Goal: Task Accomplishment & Management: Complete application form

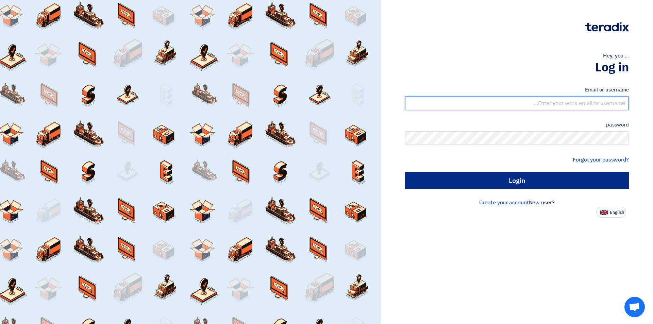
type input "[EMAIL_ADDRESS][DOMAIN_NAME]"
click at [526, 185] on input "Login" at bounding box center [517, 180] width 224 height 17
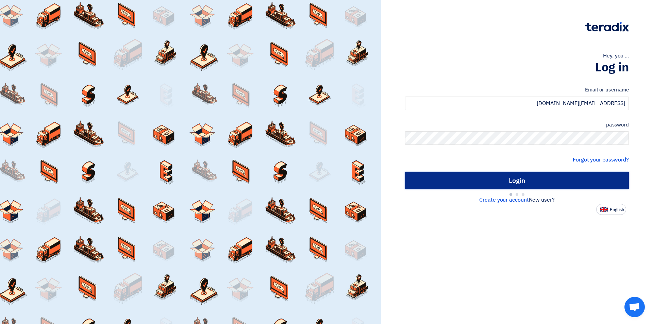
type input "Sign in"
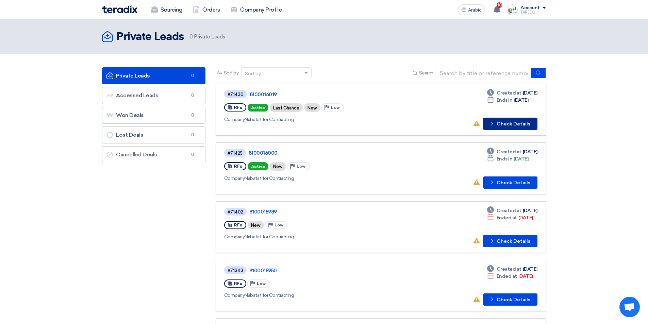
click at [511, 124] on font "Check Details" at bounding box center [514, 124] width 34 height 6
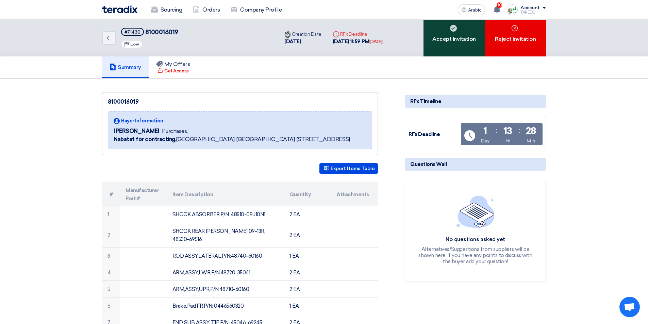
click at [439, 49] on div "Accept Invitation" at bounding box center [454, 38] width 61 height 37
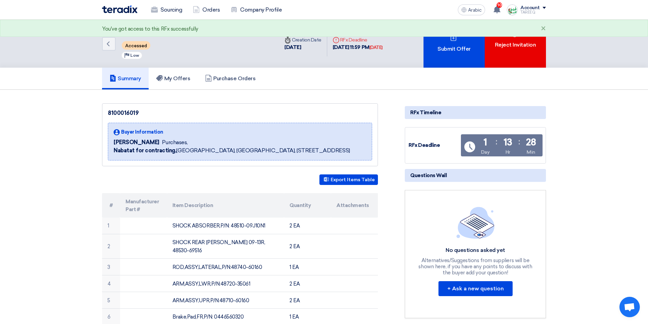
click at [439, 49] on font "Submit Offer" at bounding box center [454, 49] width 33 height 6
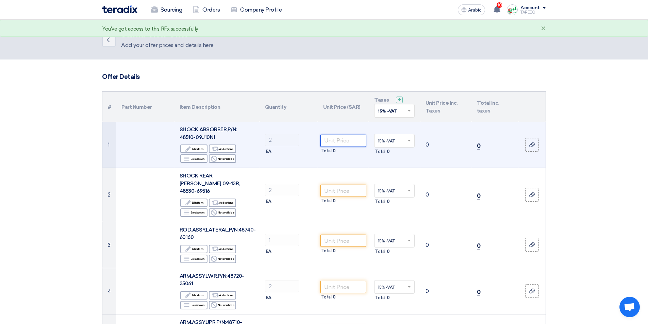
click at [357, 143] on input "number" at bounding box center [344, 141] width 46 height 12
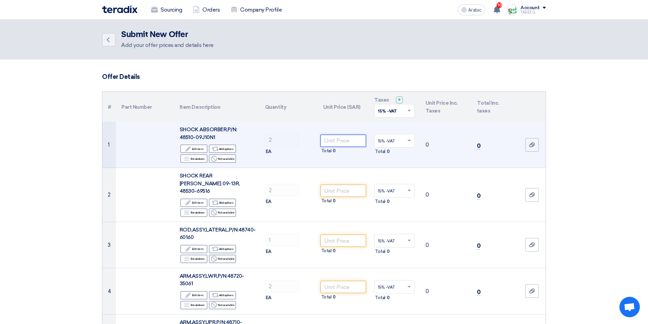
click at [352, 146] on input "number" at bounding box center [344, 141] width 46 height 12
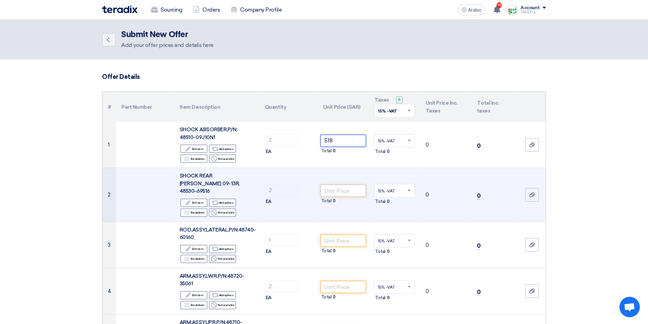
type input "518"
click at [343, 185] on input "number" at bounding box center [344, 191] width 46 height 12
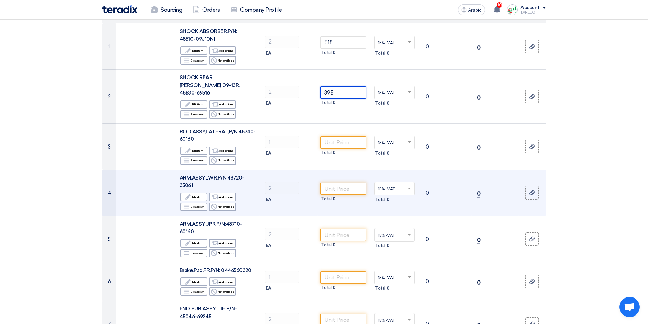
scroll to position [102, 0]
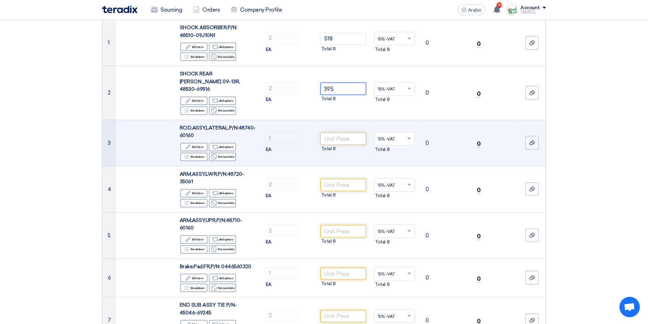
type input "395"
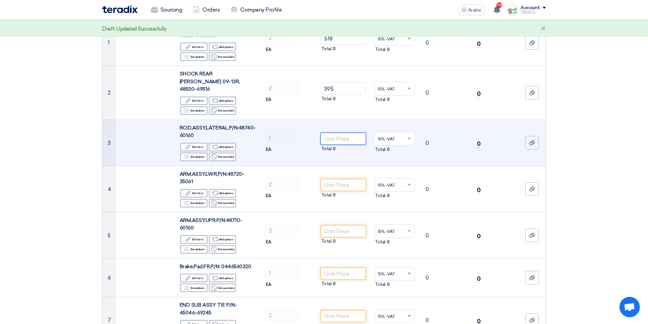
click at [342, 133] on input "number" at bounding box center [344, 139] width 46 height 12
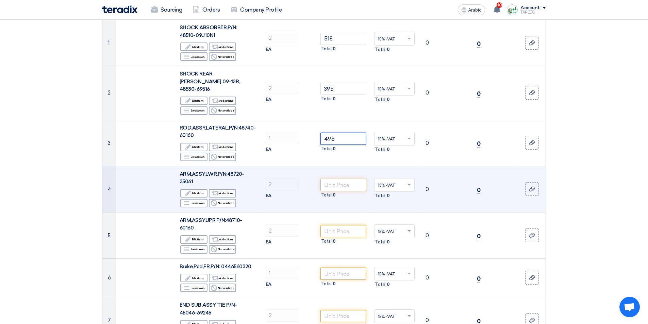
type input "496"
click at [350, 179] on input "number" at bounding box center [344, 185] width 46 height 12
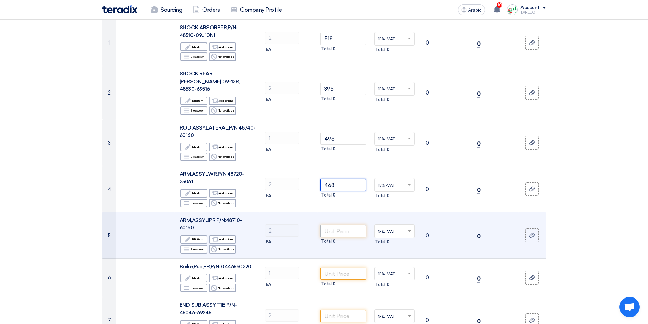
type input "468"
click at [348, 225] on input "number" at bounding box center [344, 231] width 46 height 12
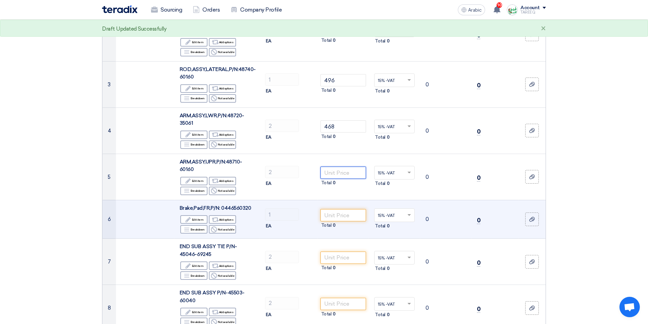
scroll to position [170, 0]
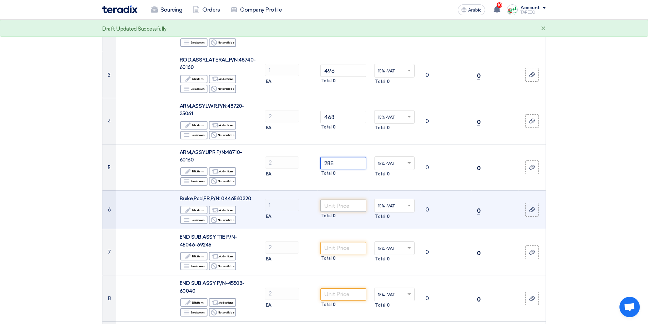
type input "285"
click at [348, 200] on input "number" at bounding box center [344, 206] width 46 height 12
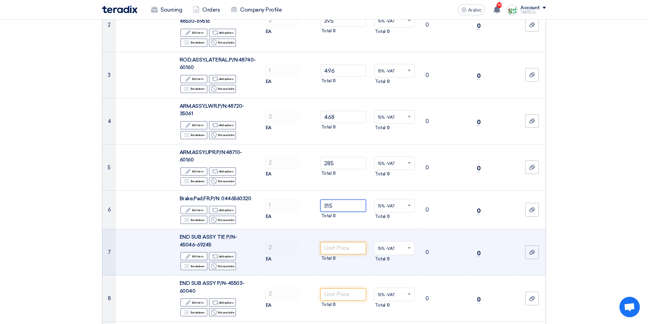
scroll to position [238, 0]
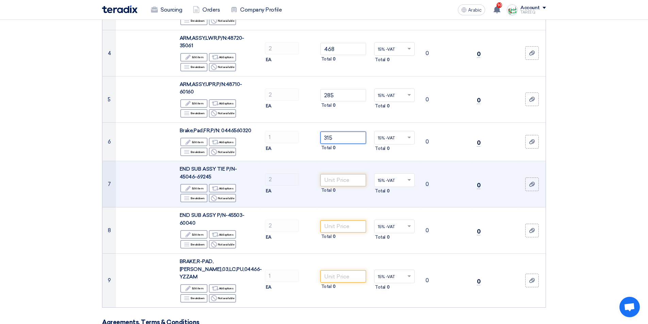
type input "315"
click at [334, 174] on input "number" at bounding box center [344, 180] width 46 height 12
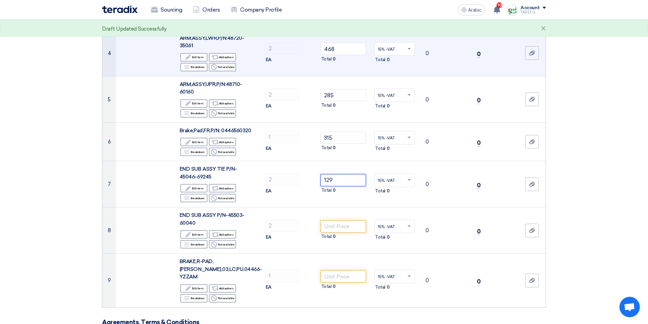
type input "129"
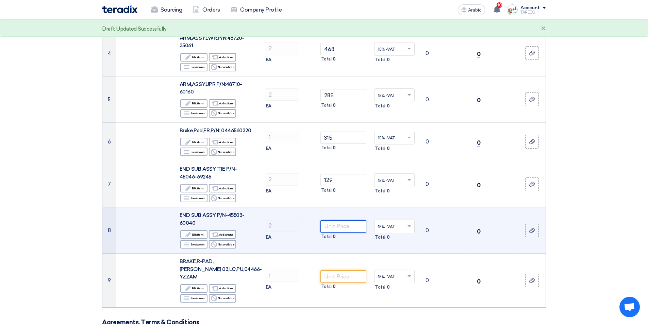
click at [346, 222] on input "number" at bounding box center [344, 227] width 46 height 12
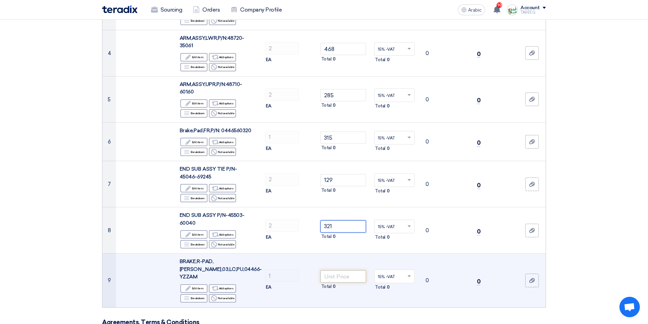
type input "321"
click at [331, 271] on input "number" at bounding box center [344, 277] width 46 height 12
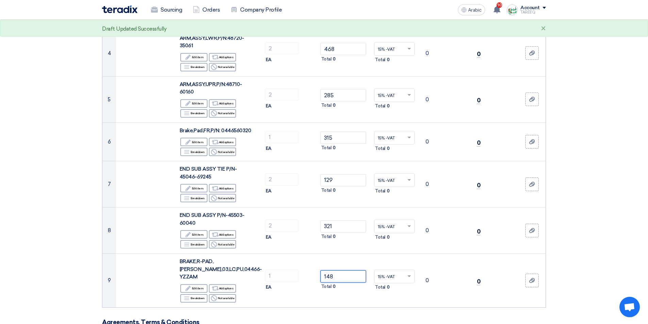
type input "148"
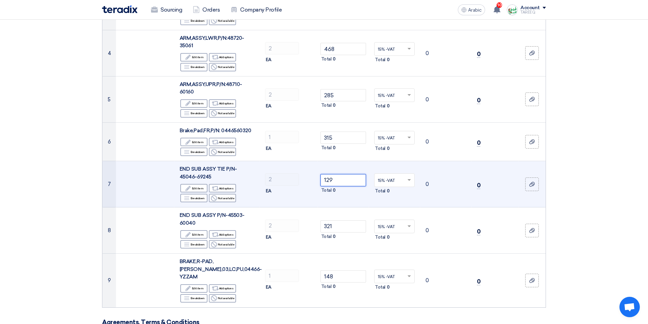
click at [353, 174] on input "129" at bounding box center [344, 180] width 46 height 12
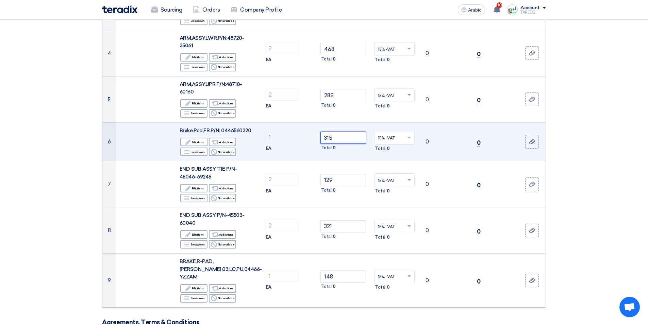
click at [346, 132] on input "315" at bounding box center [344, 138] width 46 height 12
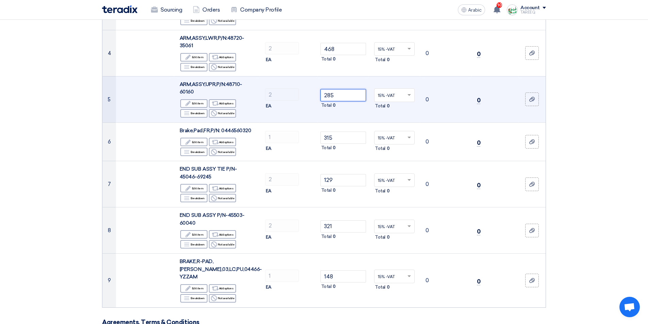
click at [359, 89] on input "285" at bounding box center [344, 95] width 46 height 12
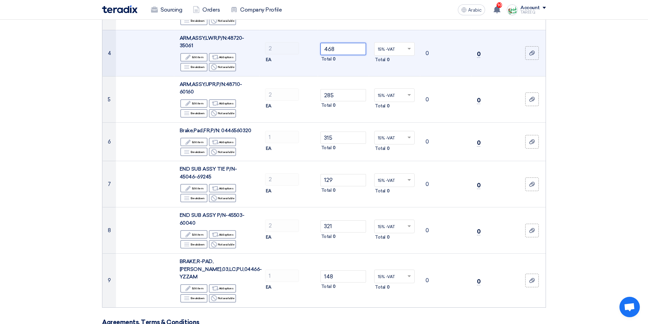
click at [348, 43] on input "468" at bounding box center [344, 49] width 46 height 12
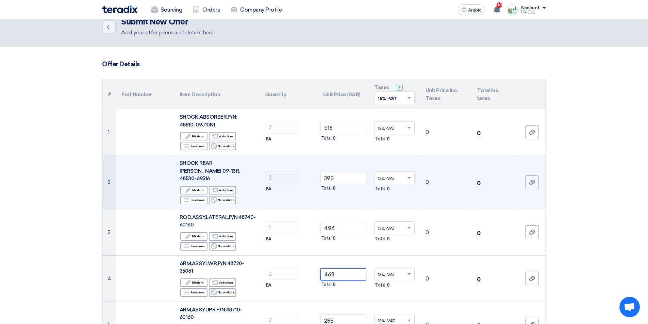
scroll to position [0, 0]
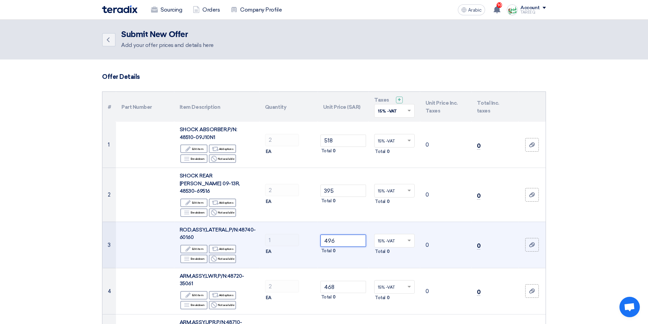
click at [353, 237] on input "496" at bounding box center [344, 241] width 46 height 12
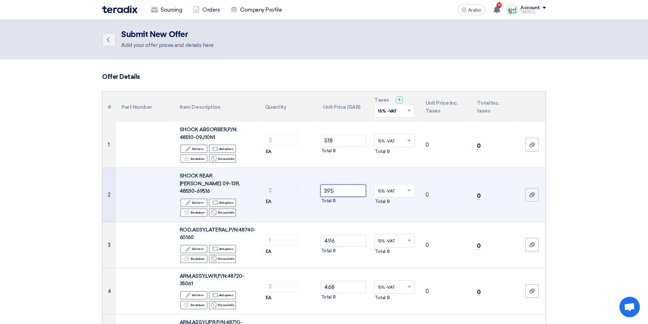
click at [351, 193] on input "395" at bounding box center [344, 191] width 46 height 12
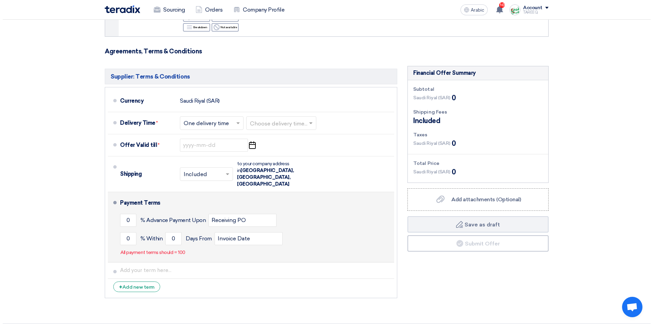
scroll to position [511, 0]
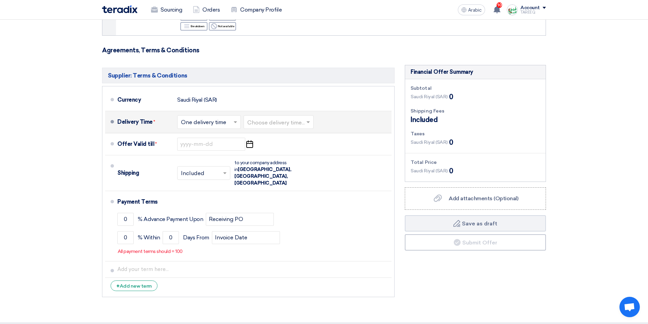
click at [269, 118] on input "text" at bounding box center [278, 123] width 63 height 10
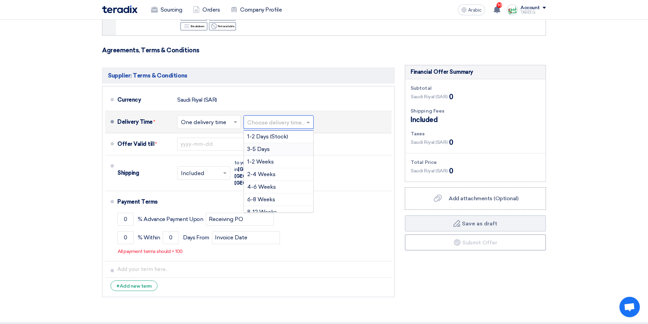
click at [264, 145] on div "3-5 Days" at bounding box center [278, 149] width 69 height 13
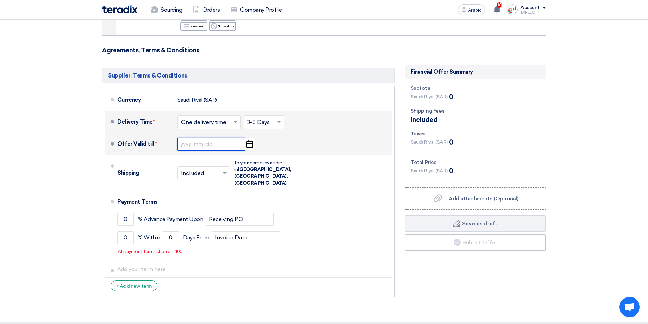
click at [222, 138] on input at bounding box center [211, 144] width 68 height 13
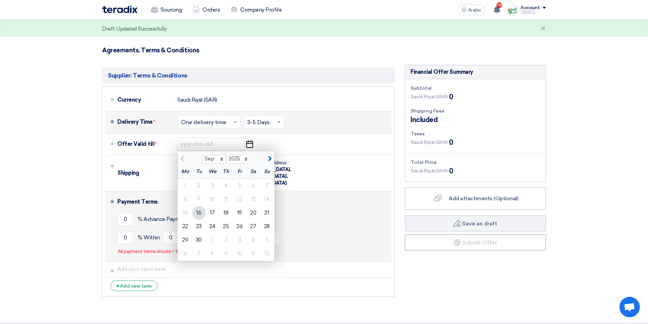
click at [199, 223] on font "23" at bounding box center [198, 226] width 5 height 6
type input "[DATE]"
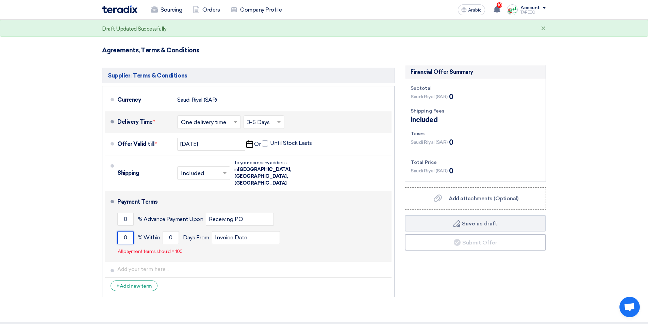
click at [122, 231] on input "0" at bounding box center [125, 237] width 16 height 13
type input "100"
click at [164, 231] on input "0" at bounding box center [171, 237] width 16 height 13
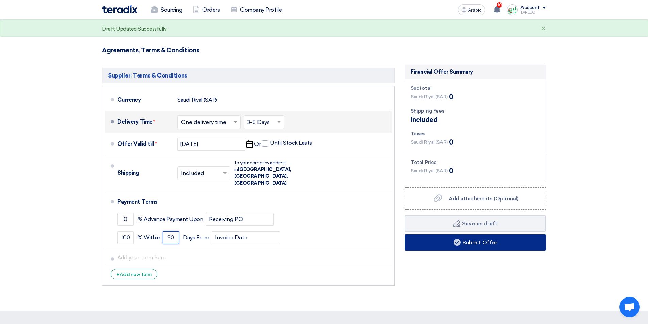
type input "90"
click at [436, 236] on button "Submit Offer" at bounding box center [475, 243] width 141 height 16
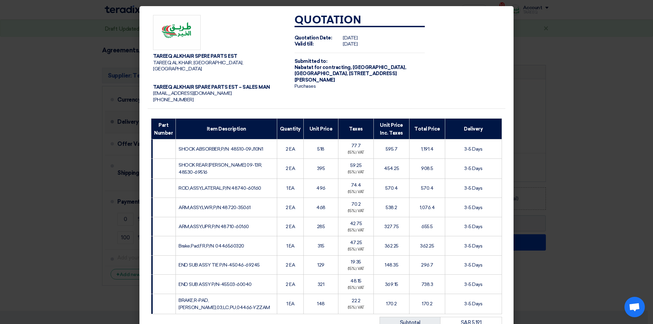
scroll to position [136, 0]
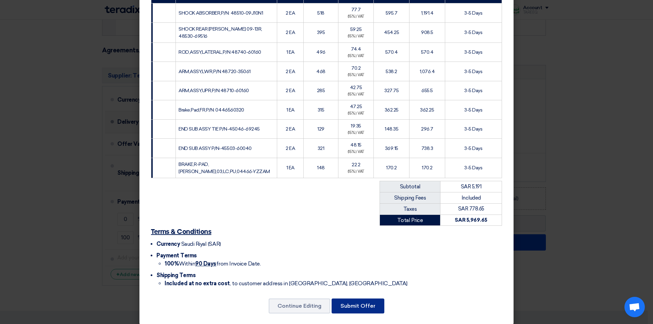
click at [369, 303] on font "Submit Offer" at bounding box center [358, 306] width 35 height 6
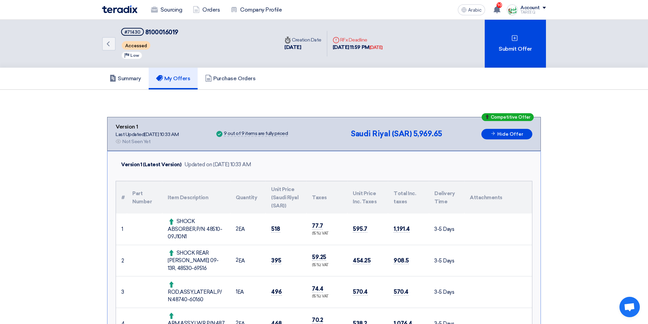
scroll to position [204, 0]
